Goal: Task Accomplishment & Management: Use online tool/utility

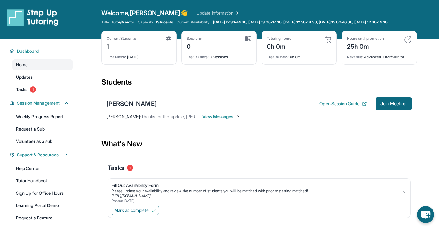
drag, startPoint x: 398, startPoint y: 3, endPoint x: 187, endPoint y: 87, distance: 227.3
click at [187, 87] on div "Students" at bounding box center [258, 84] width 315 height 14
click at [212, 119] on span "View Messages" at bounding box center [221, 116] width 38 height 6
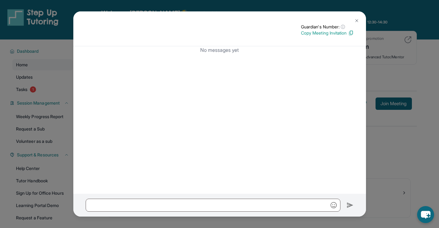
click at [357, 18] on img at bounding box center [356, 20] width 5 height 5
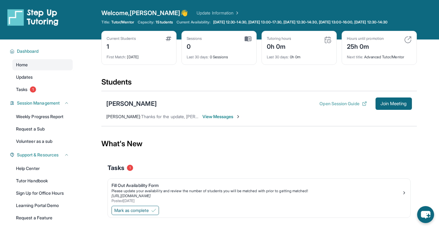
click at [337, 107] on button "Open Session Guide" at bounding box center [342, 103] width 47 height 6
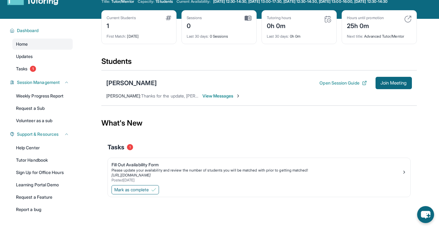
scroll to position [44, 0]
